Goal: Navigation & Orientation: Find specific page/section

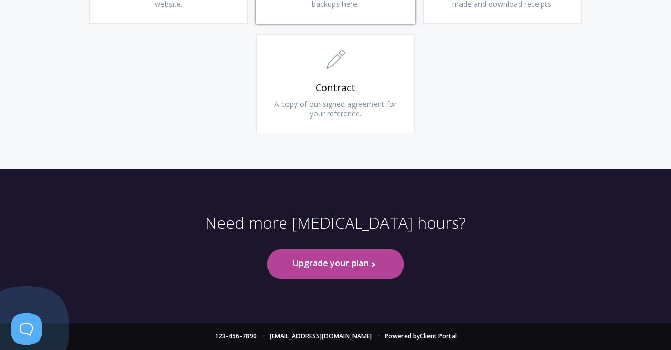
scroll to position [1032, 0]
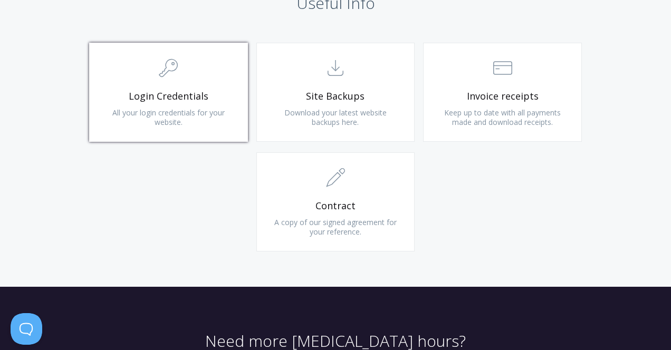
click at [177, 124] on span "All your login credentials for your website." at bounding box center [168, 118] width 112 height 20
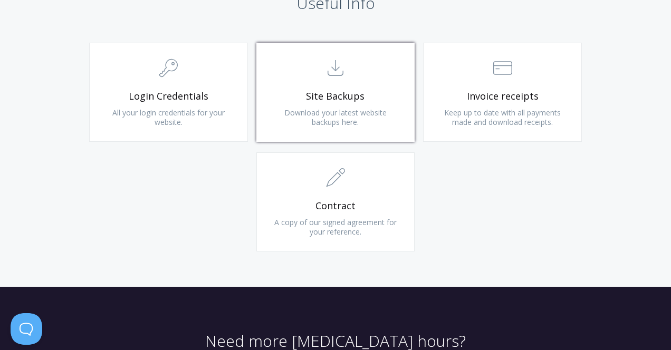
click at [350, 64] on span ".st0{fill:none;stroke:#000000;stroke-width:2;stroke-miterlimit:10;} Untitled-15" at bounding box center [336, 69] width 126 height 32
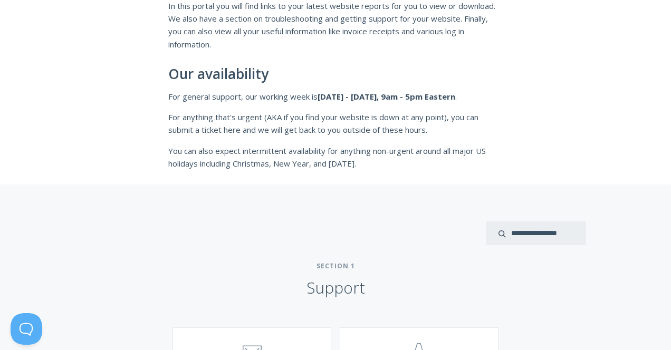
scroll to position [247, 0]
